Goal: Task Accomplishment & Management: Manage account settings

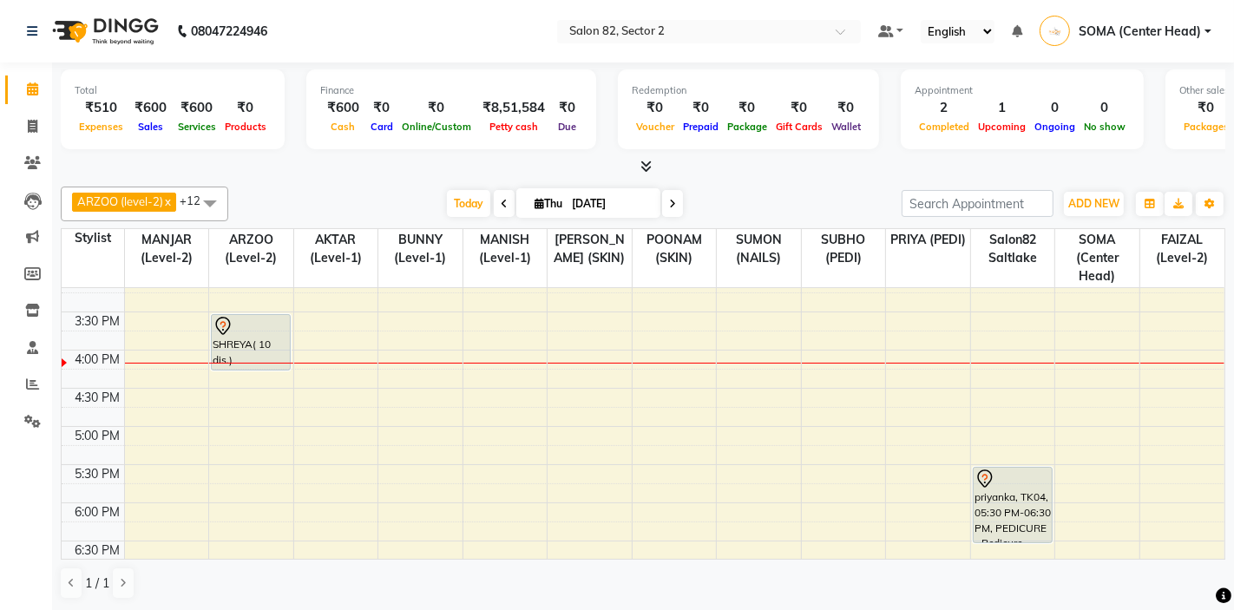
scroll to position [383, 0]
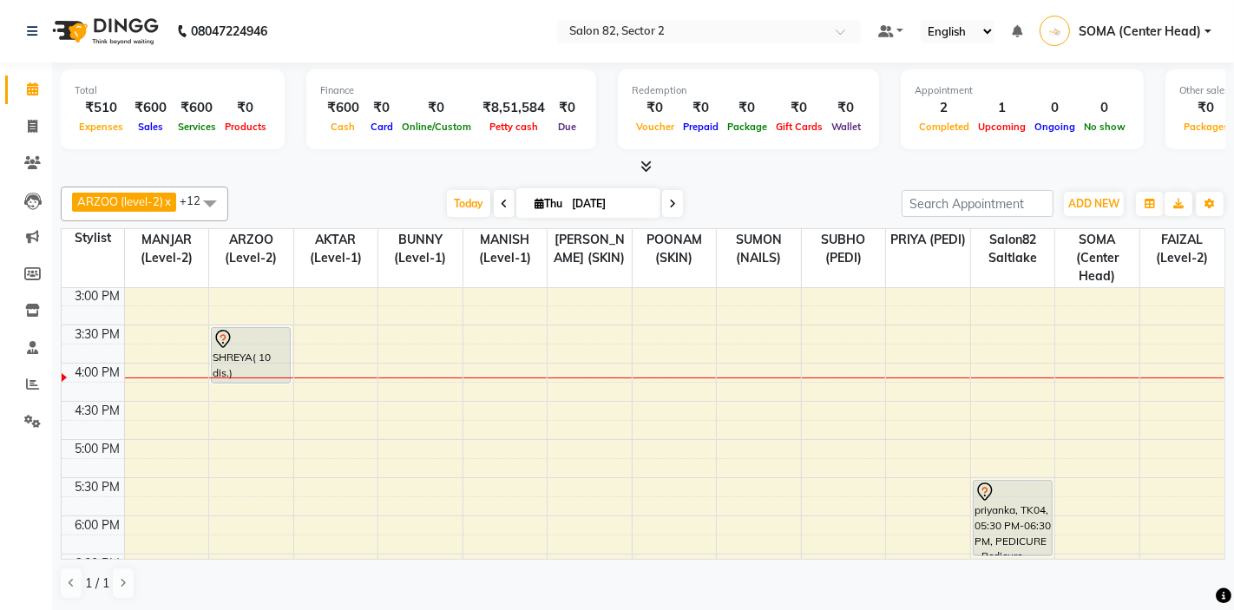
click at [677, 203] on span at bounding box center [672, 203] width 21 height 27
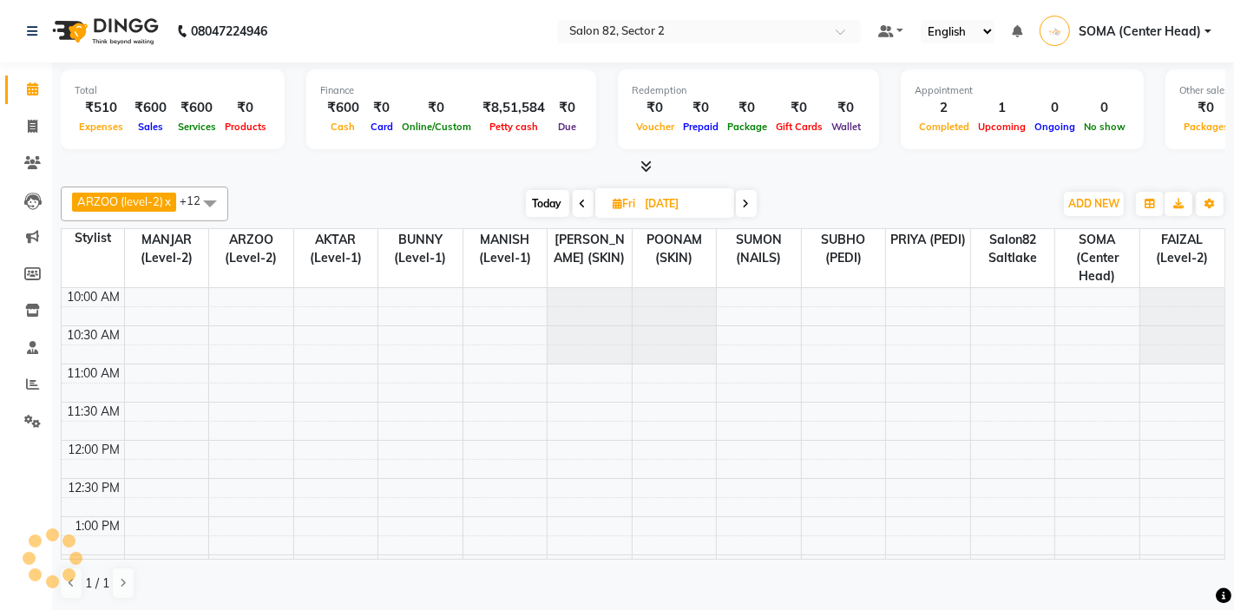
scroll to position [460, 0]
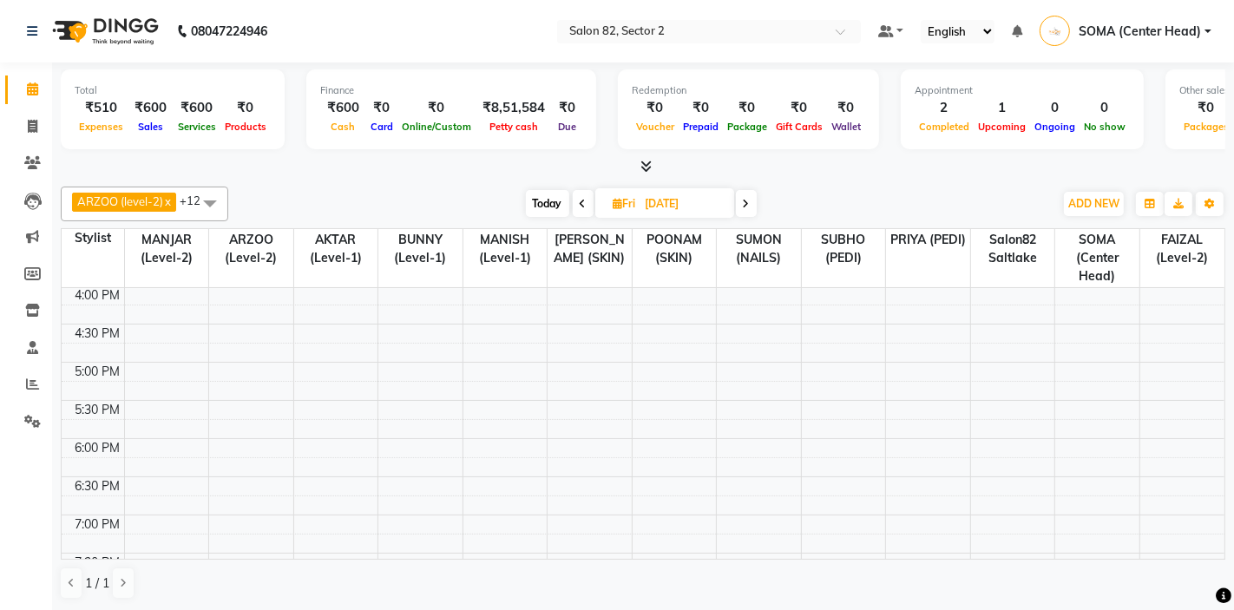
click at [748, 211] on span at bounding box center [746, 203] width 21 height 27
type input "[DATE]"
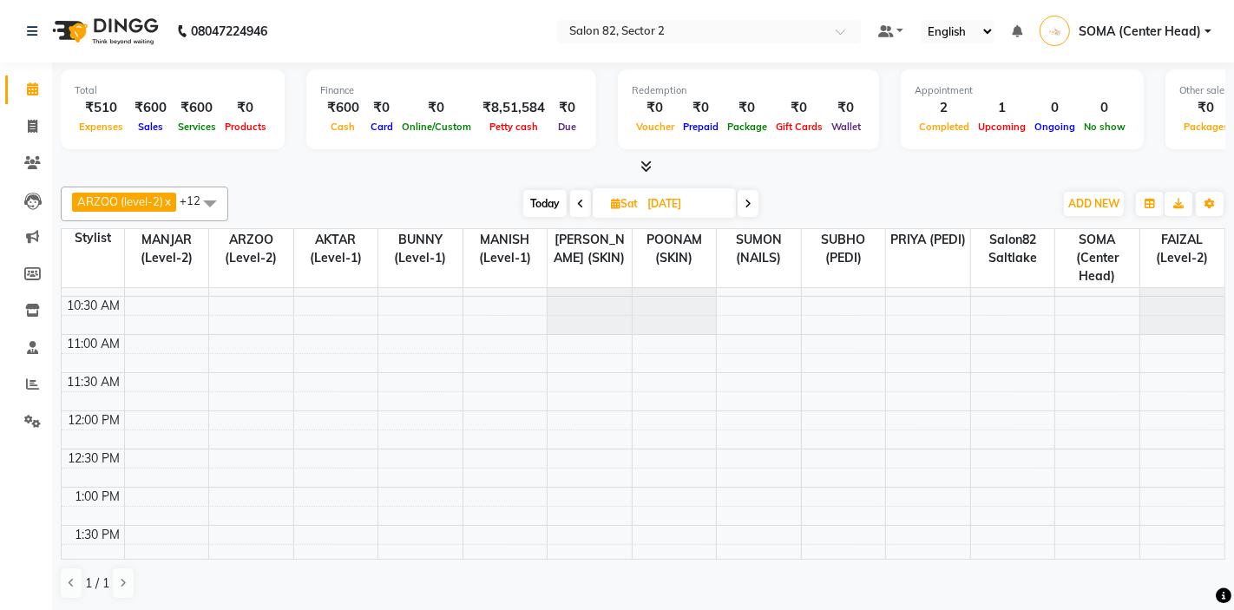
scroll to position [36, 0]
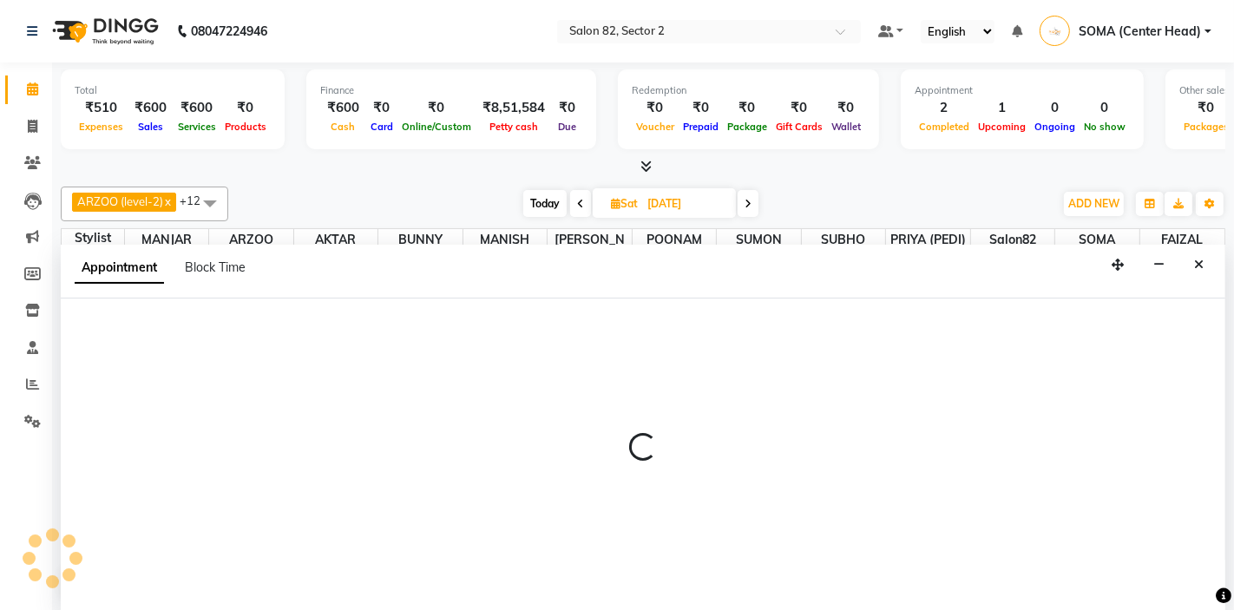
scroll to position [1, 0]
select select "63445"
select select "tentative"
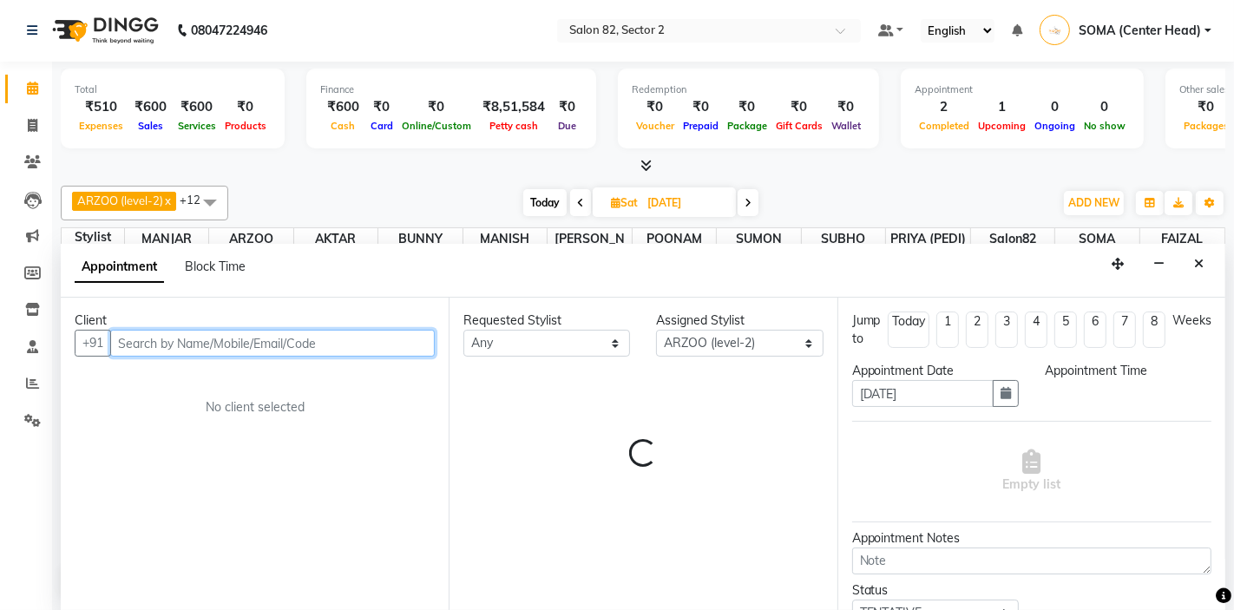
select select "660"
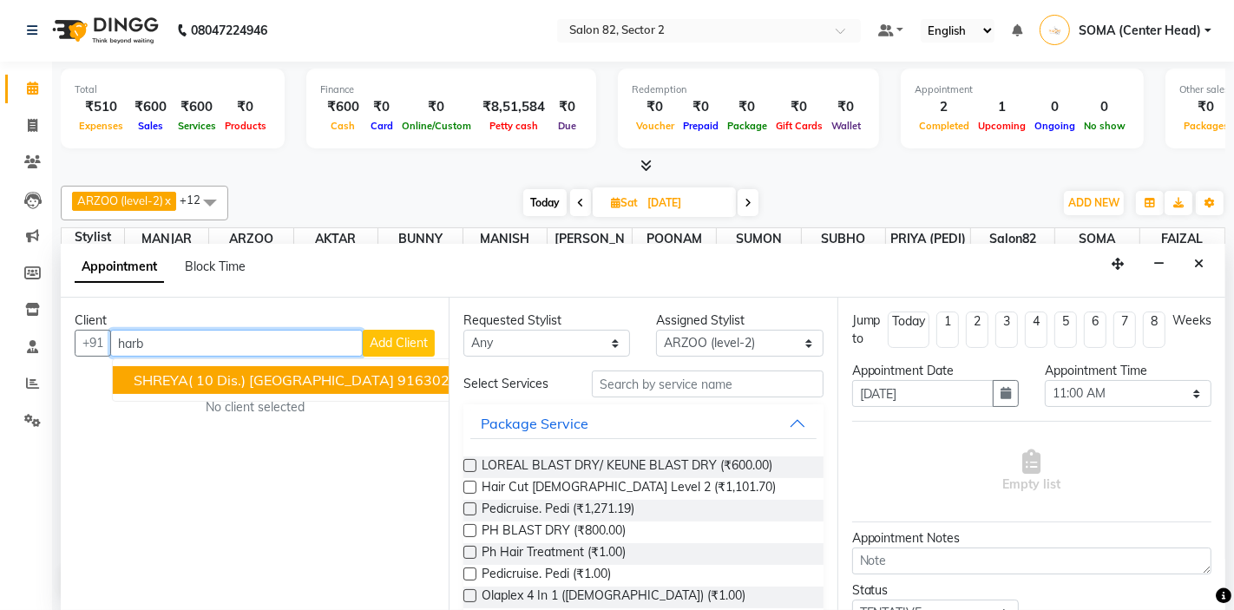
click at [298, 377] on span "SHREYA( 10 dis.) [GEOGRAPHIC_DATA]" at bounding box center [264, 379] width 260 height 17
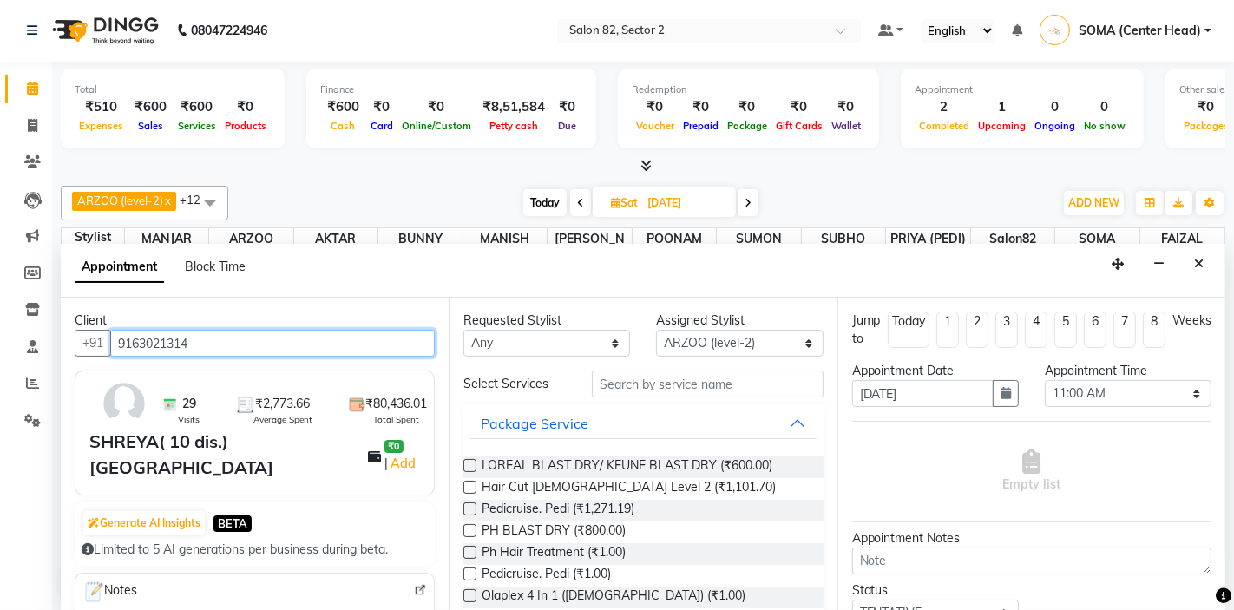
type input "9163021314"
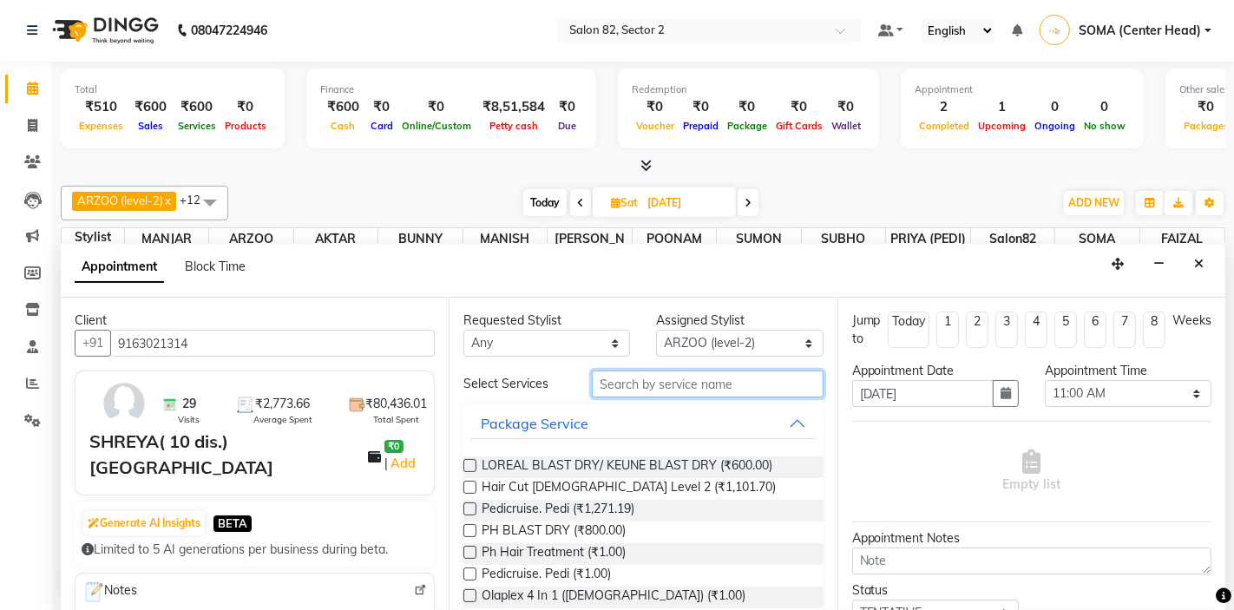
click at [651, 378] on input "text" at bounding box center [707, 383] width 231 height 27
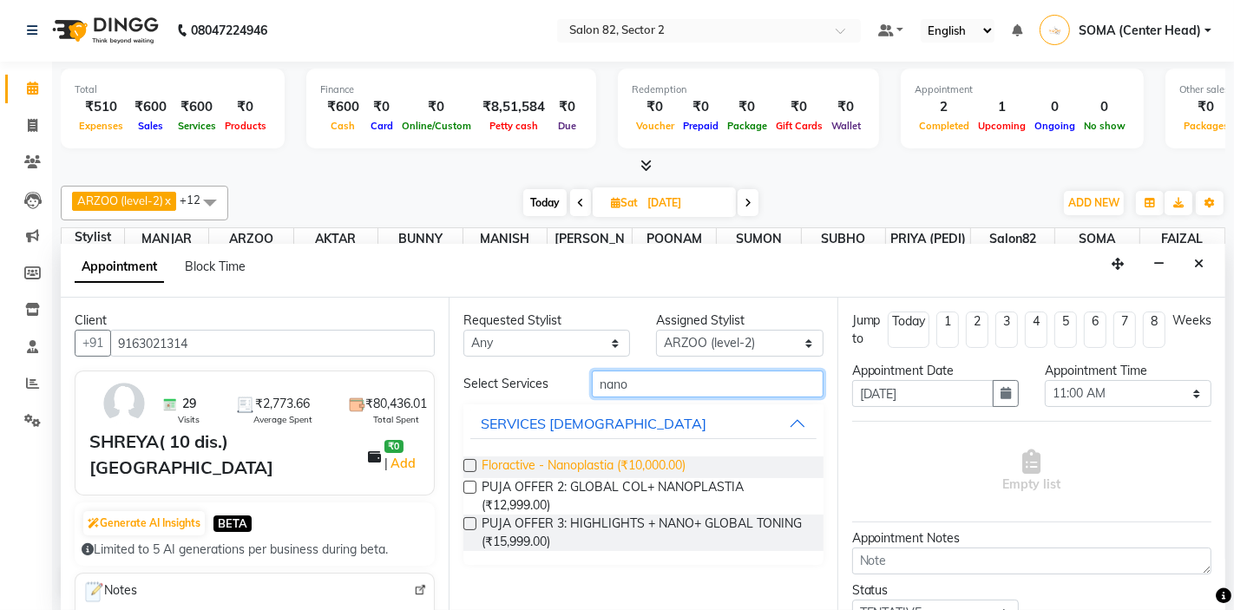
type input "nano"
click at [601, 463] on span "Floractive - Nanoplastia (₹10,000.00)" at bounding box center [584, 467] width 204 height 22
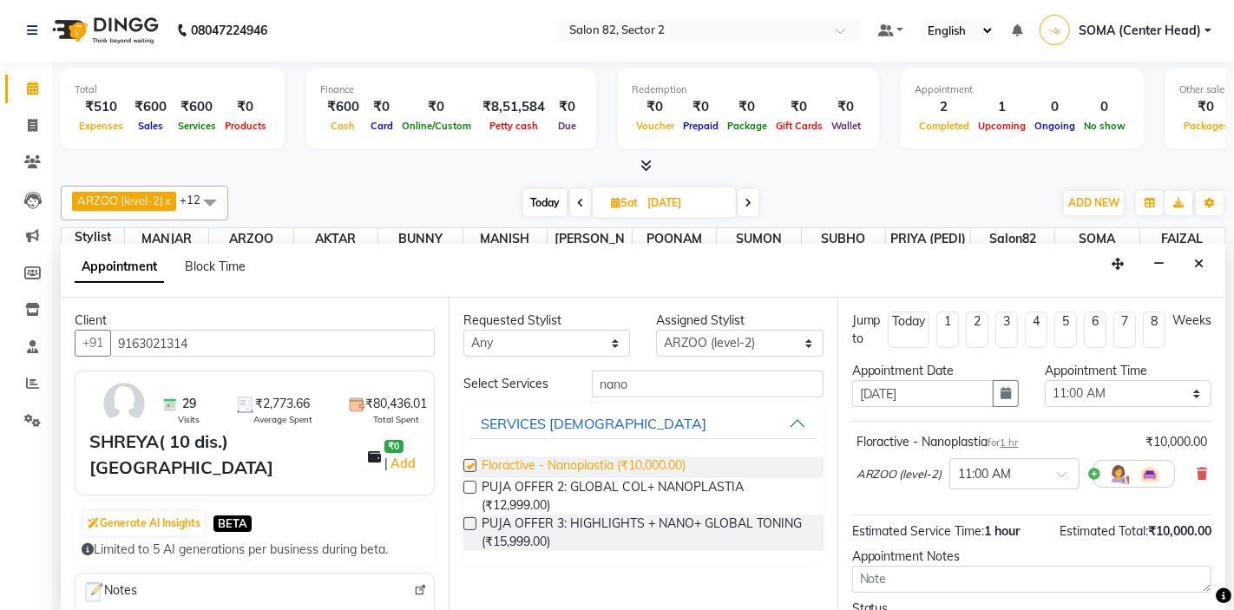
checkbox input "false"
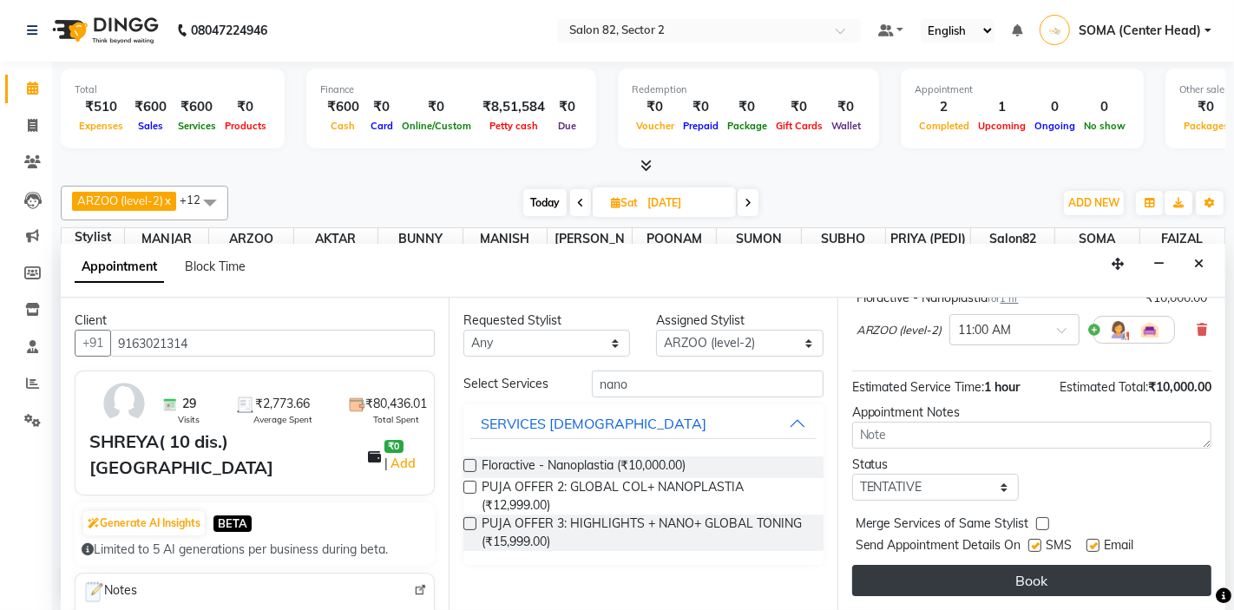
click at [990, 577] on button "Book" at bounding box center [1031, 580] width 359 height 31
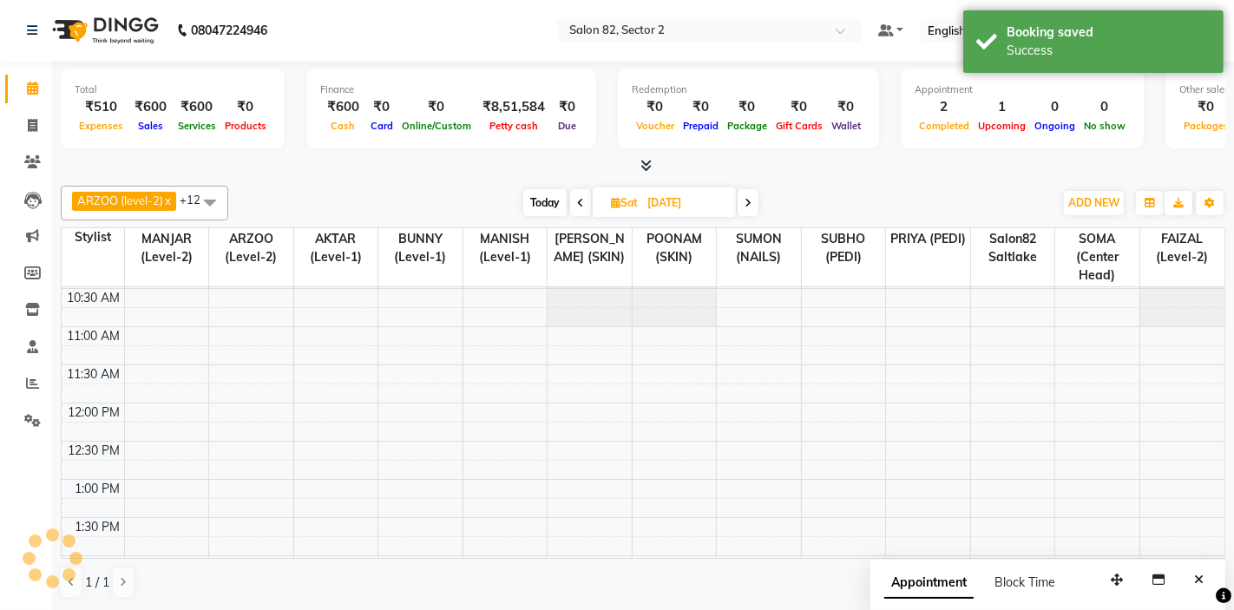
scroll to position [0, 0]
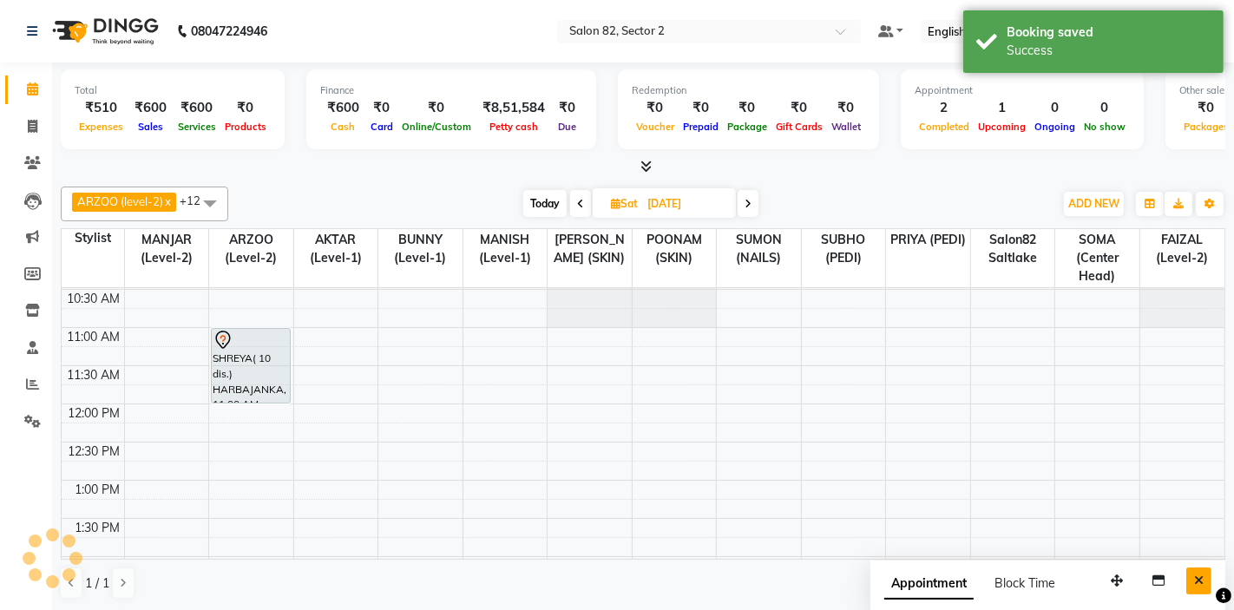
click at [1203, 582] on icon "Close" at bounding box center [1199, 580] width 10 height 12
click at [549, 203] on span "Today" at bounding box center [544, 203] width 43 height 27
type input "[DATE]"
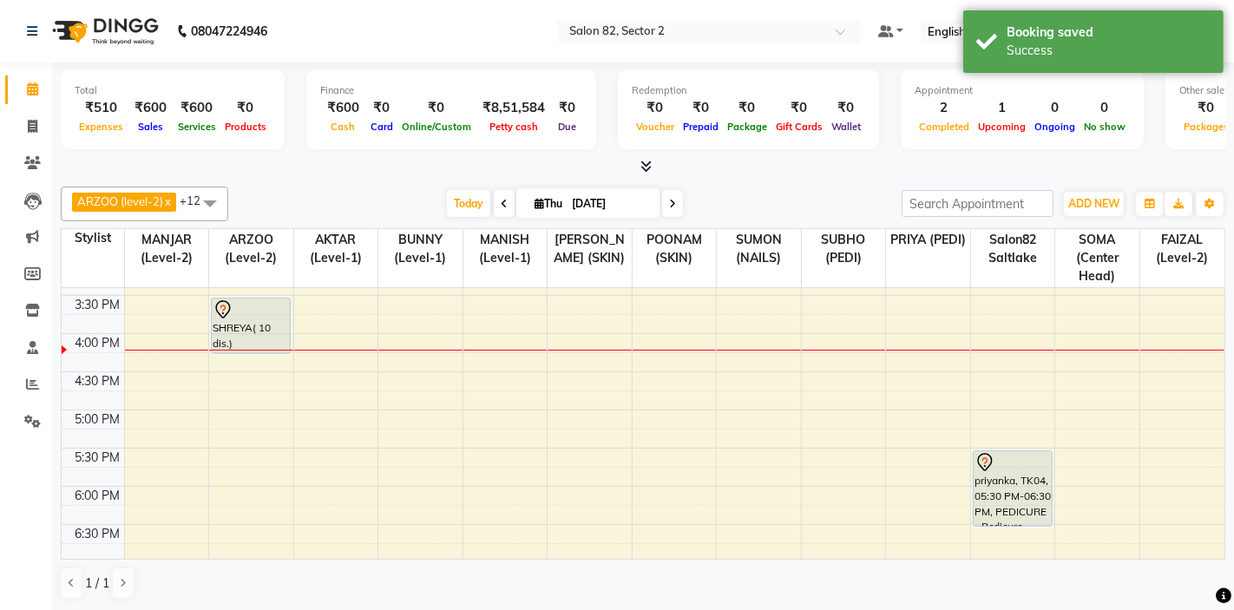
scroll to position [418, 0]
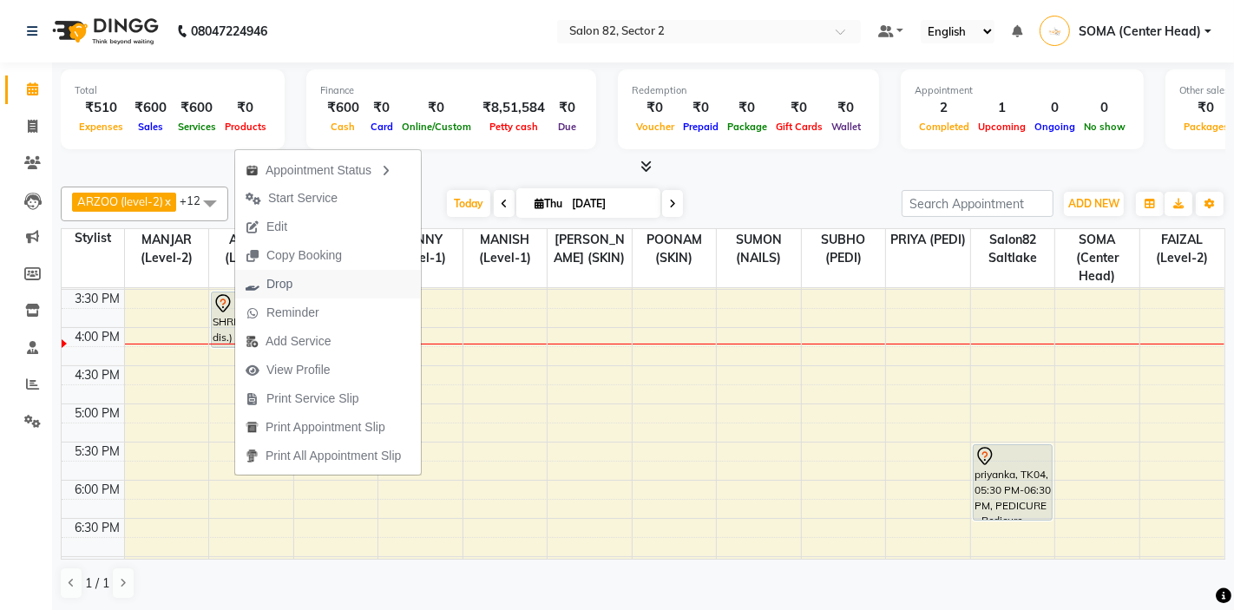
click at [278, 283] on span "Drop" at bounding box center [279, 284] width 26 height 18
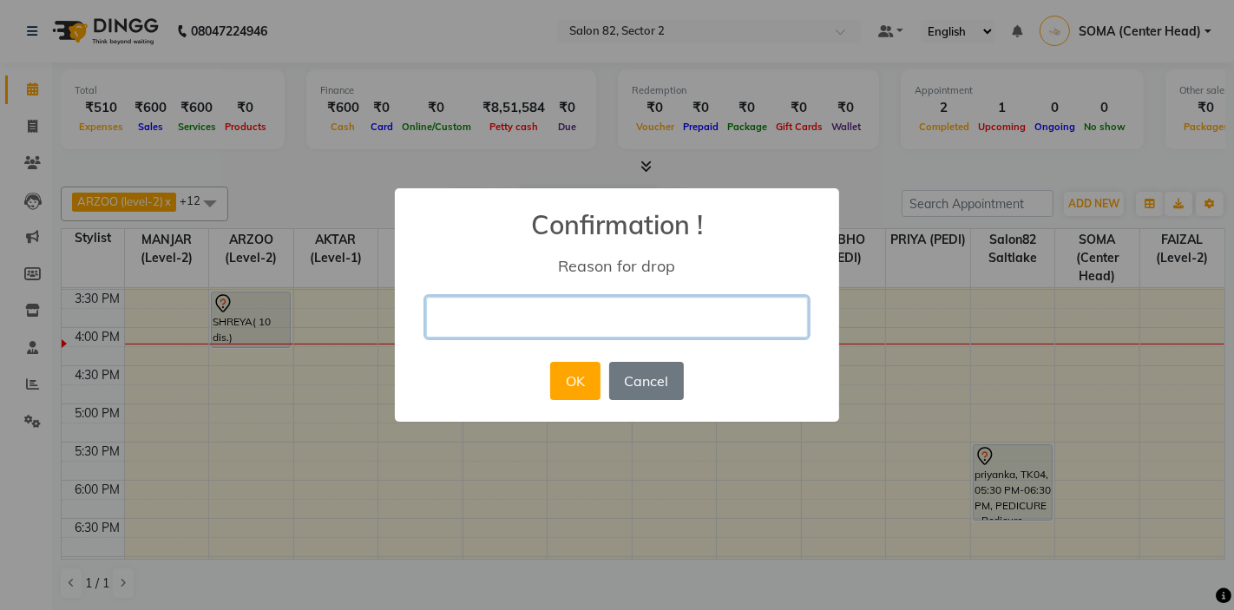
click at [447, 323] on input "text" at bounding box center [617, 317] width 382 height 41
type input "client cancelle"
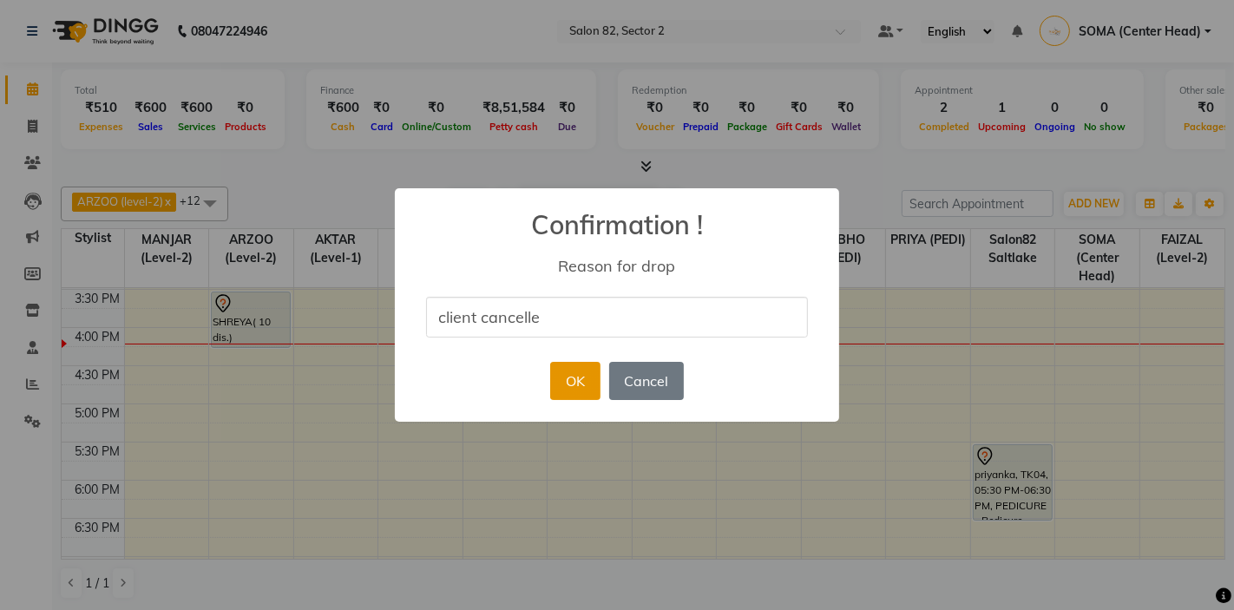
click at [574, 381] on button "OK" at bounding box center [574, 381] width 49 height 38
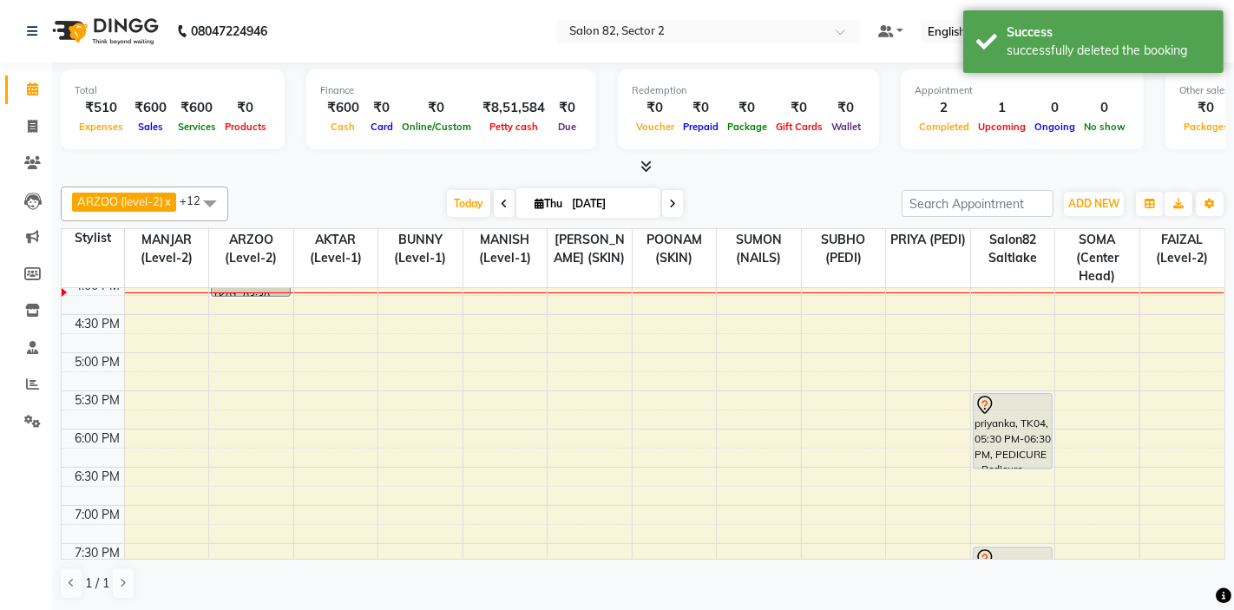
scroll to position [471, 0]
